Goal: Information Seeking & Learning: Learn about a topic

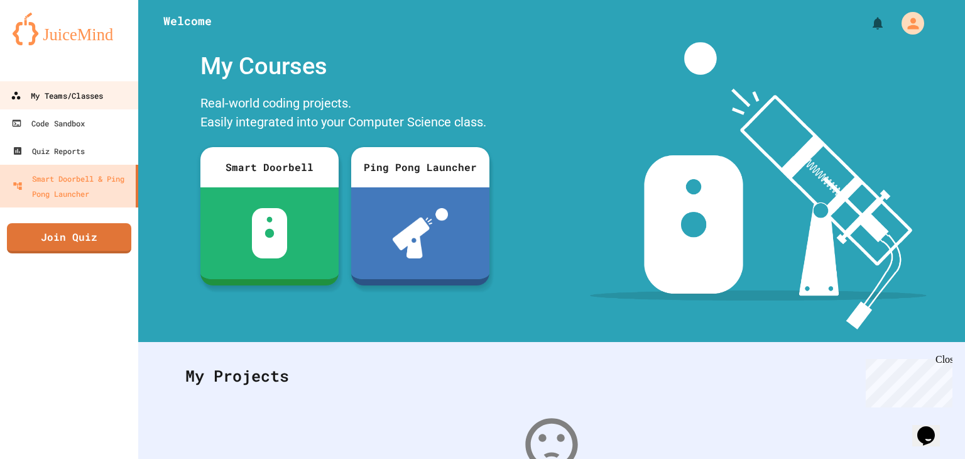
click at [82, 107] on link "My Teams/Classes" at bounding box center [69, 95] width 143 height 28
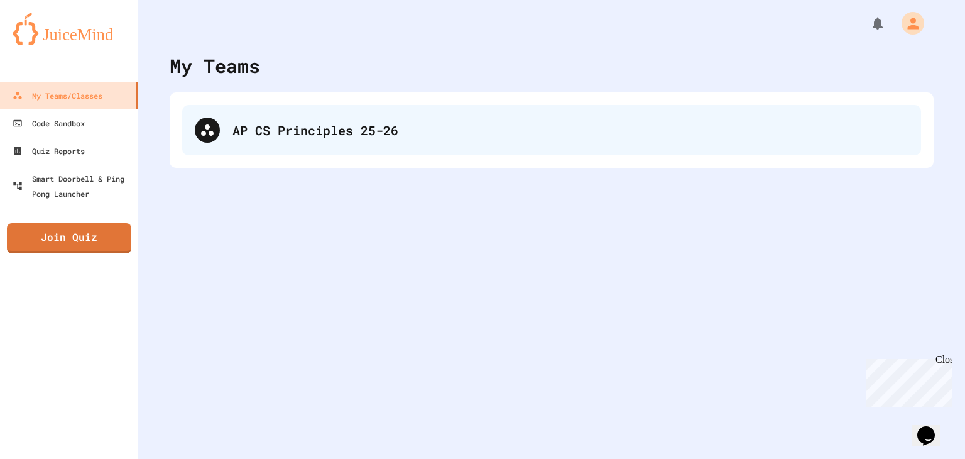
click at [263, 116] on div "AP CS Principles 25-26" at bounding box center [551, 130] width 739 height 50
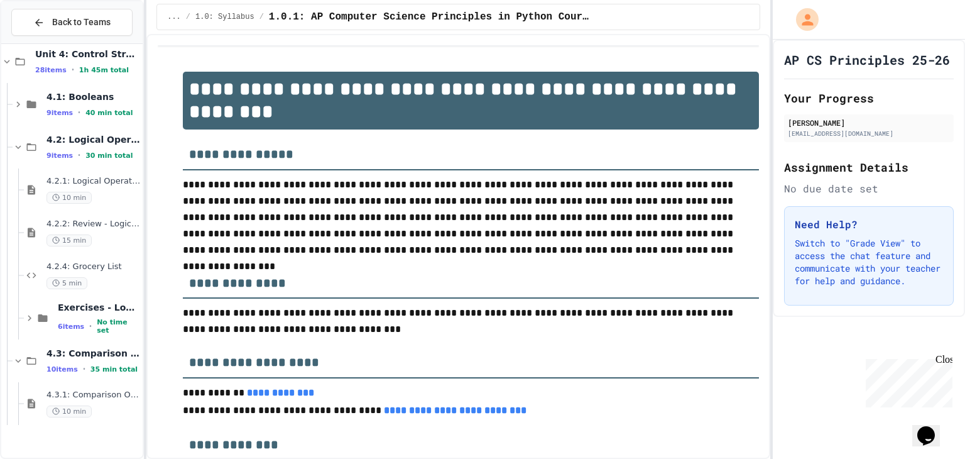
scroll to position [294, 0]
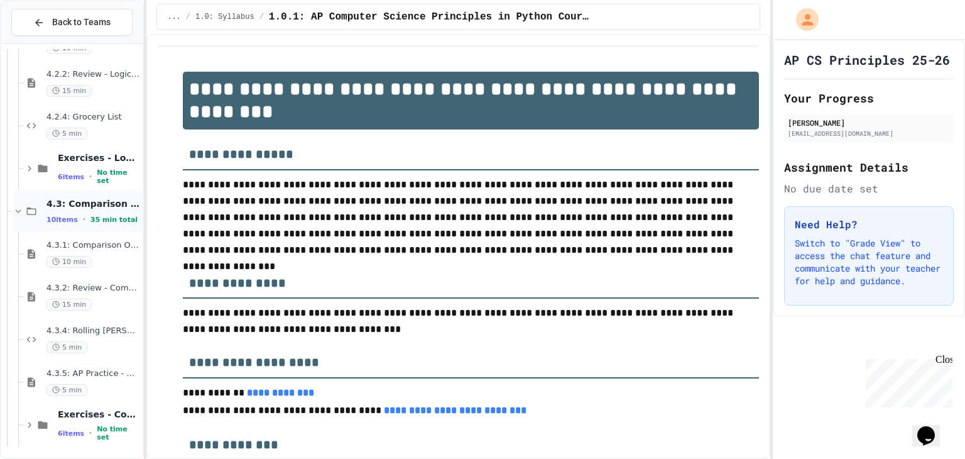
click at [15, 203] on div "4.3: Comparison Operators 10 items • 35 min total" at bounding box center [78, 211] width 130 height 43
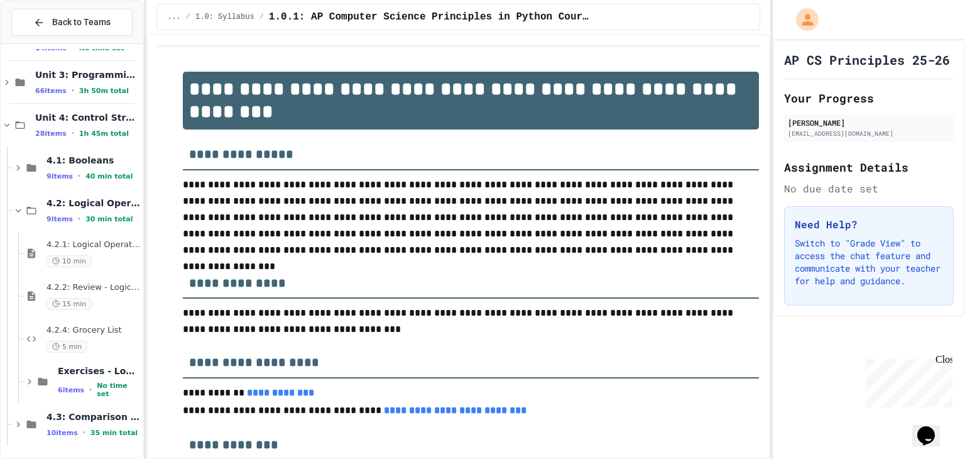
scroll to position [65, 0]
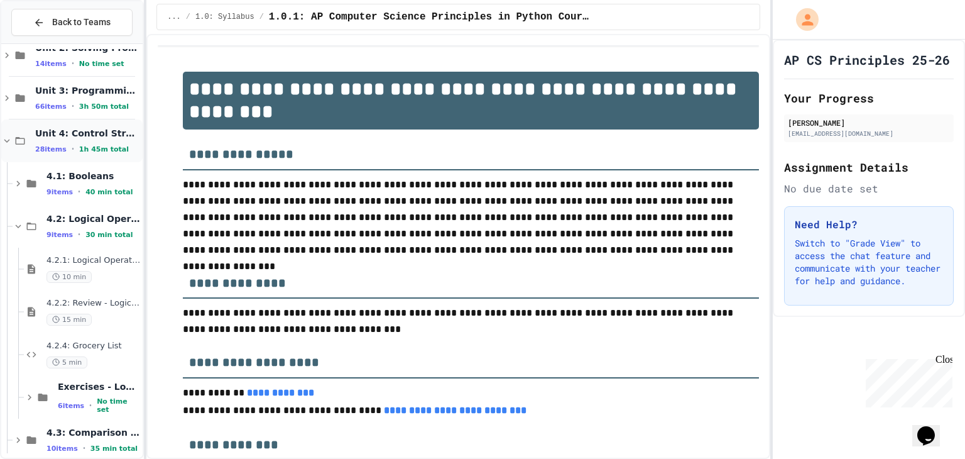
click at [3, 135] on icon at bounding box center [6, 140] width 11 height 11
